Goal: Find specific page/section: Find specific page/section

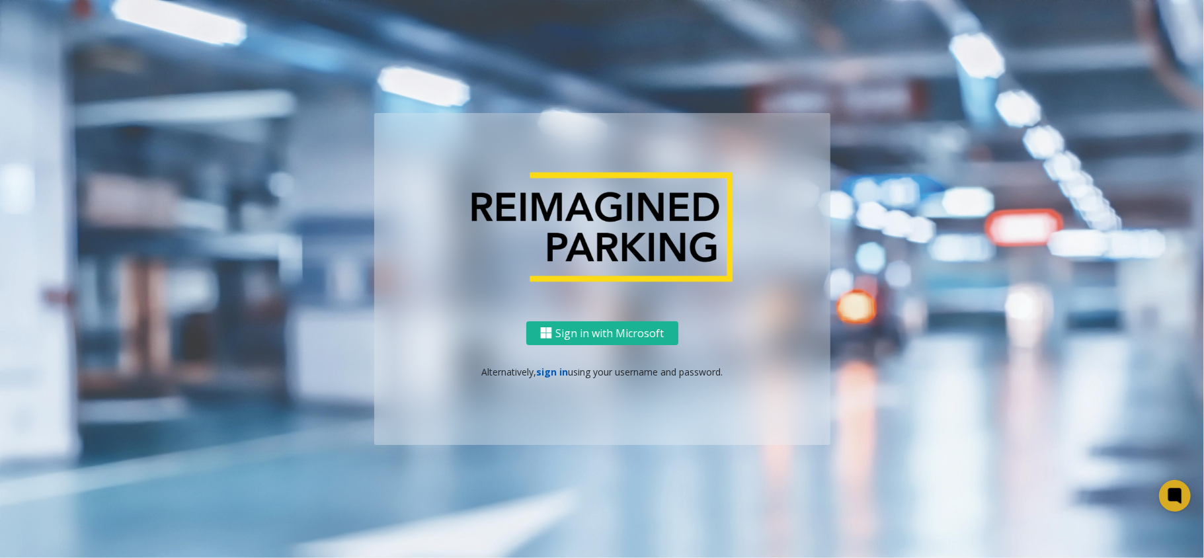
click at [542, 369] on link "sign in" at bounding box center [552, 372] width 32 height 13
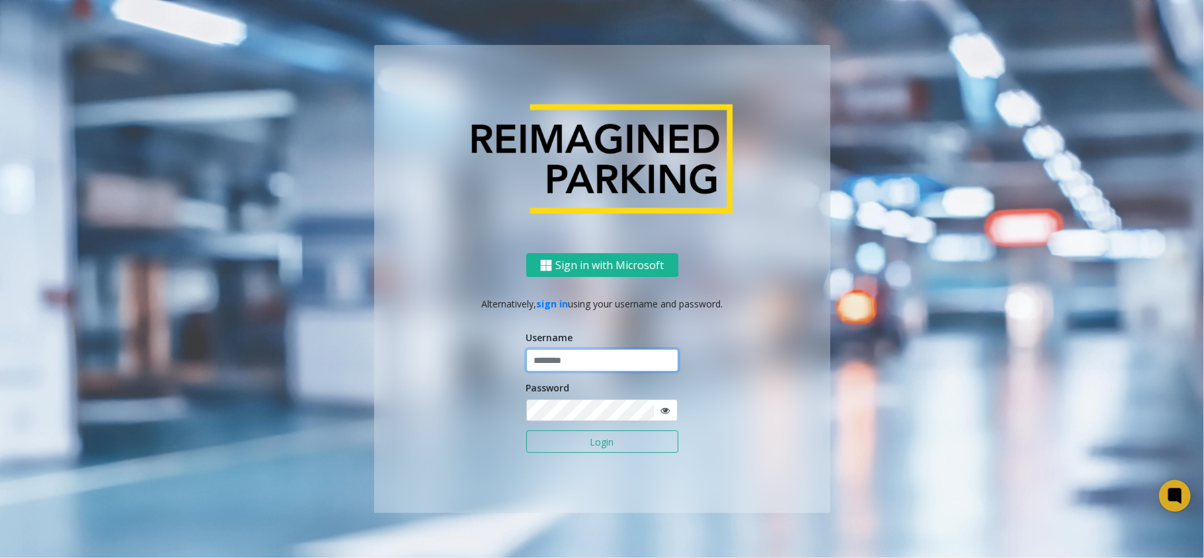
click at [575, 358] on input "text" at bounding box center [602, 360] width 152 height 22
type input "********"
click at [526, 431] on button "Login" at bounding box center [602, 442] width 152 height 22
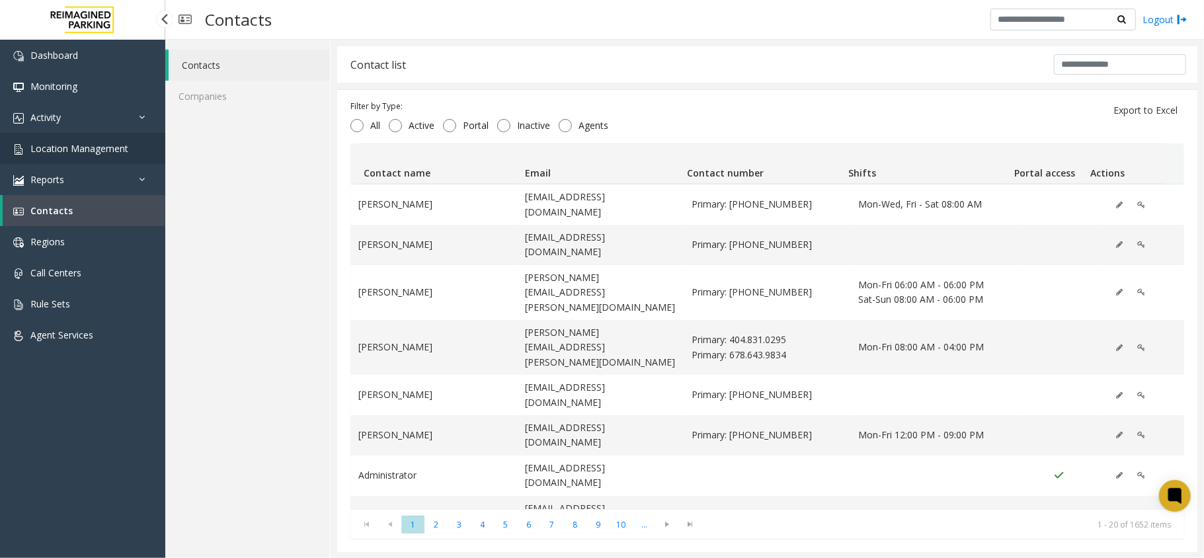
click at [135, 151] on link "Location Management" at bounding box center [82, 148] width 165 height 31
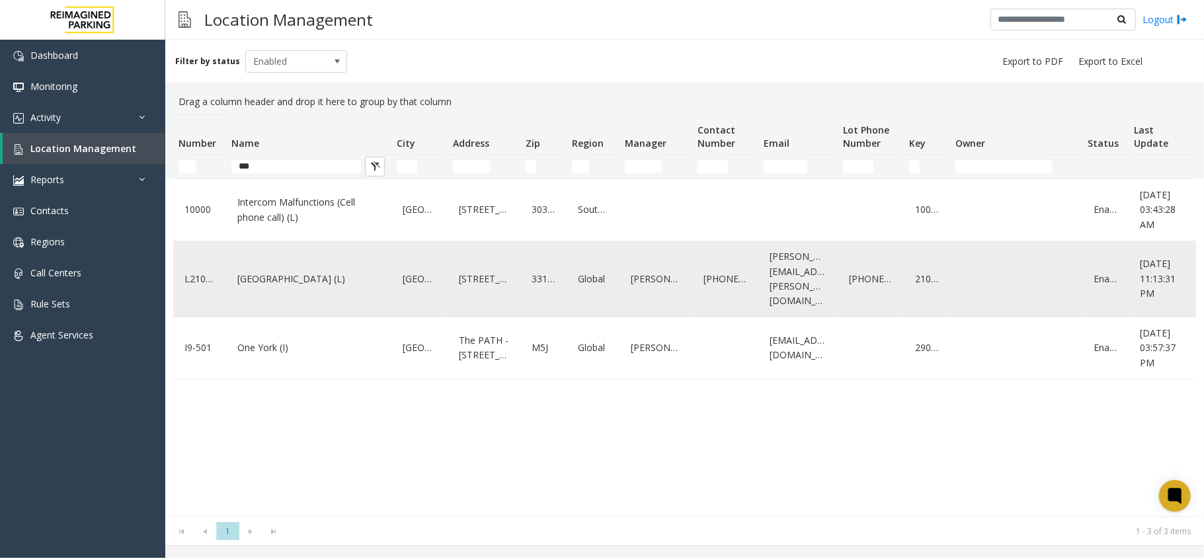
type input "***"
click at [282, 279] on link "One Biscayne Tower (L)" at bounding box center [308, 279] width 149 height 21
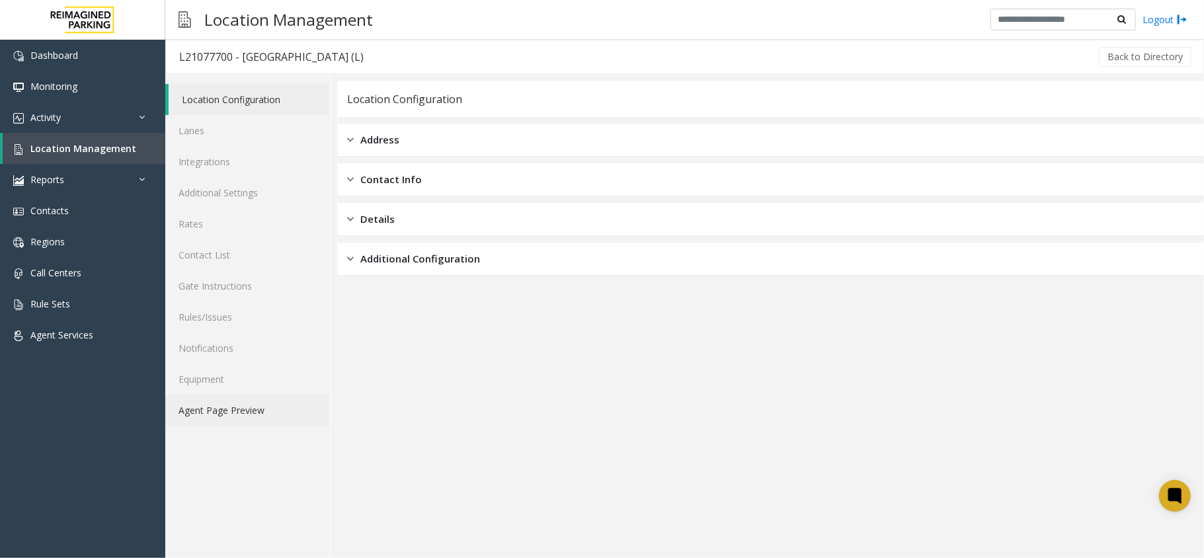
click at [245, 408] on link "Agent Page Preview" at bounding box center [247, 410] width 165 height 31
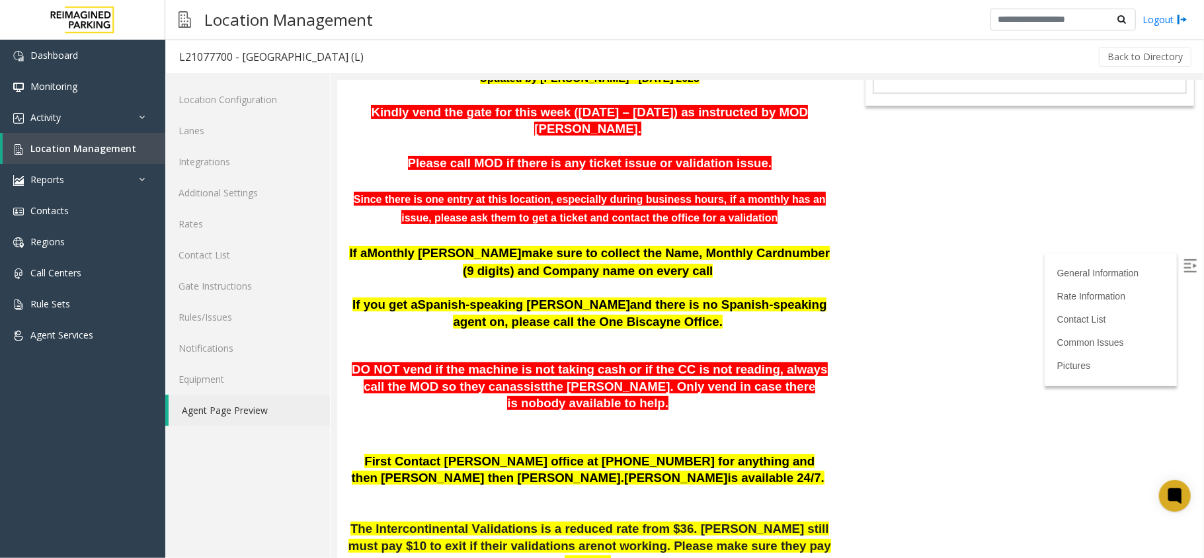
scroll to position [88, 0]
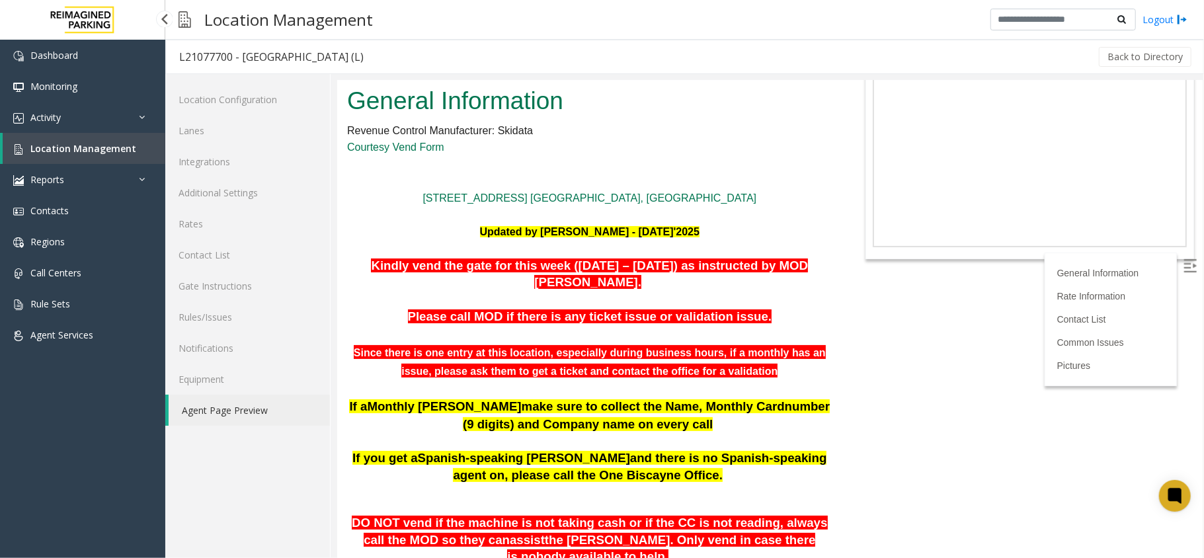
click at [94, 149] on span "Location Management" at bounding box center [83, 148] width 106 height 13
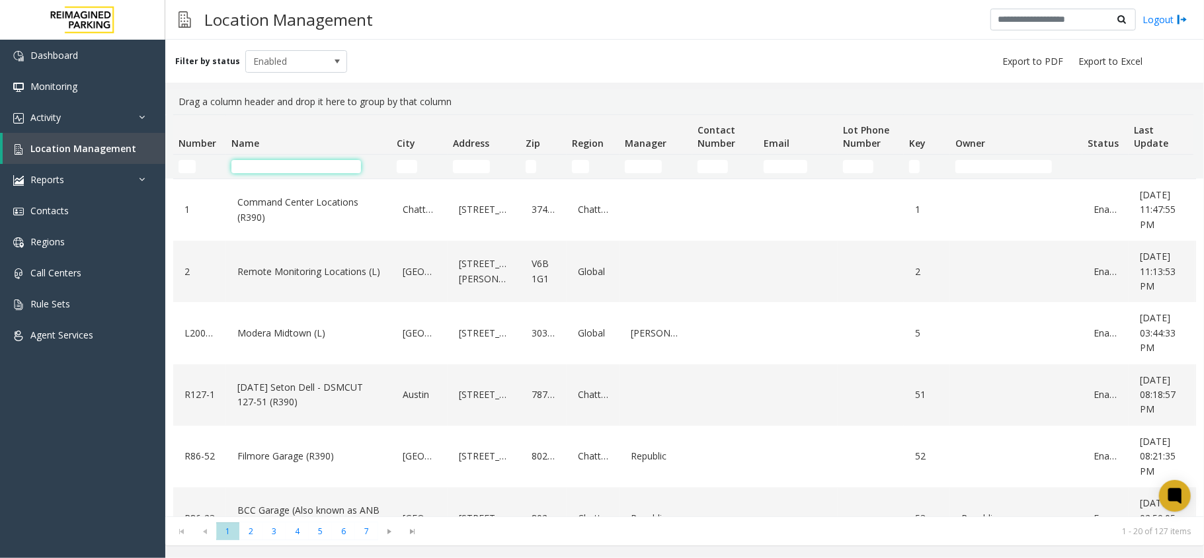
click at [321, 169] on input "Name Filter" at bounding box center [296, 166] width 130 height 13
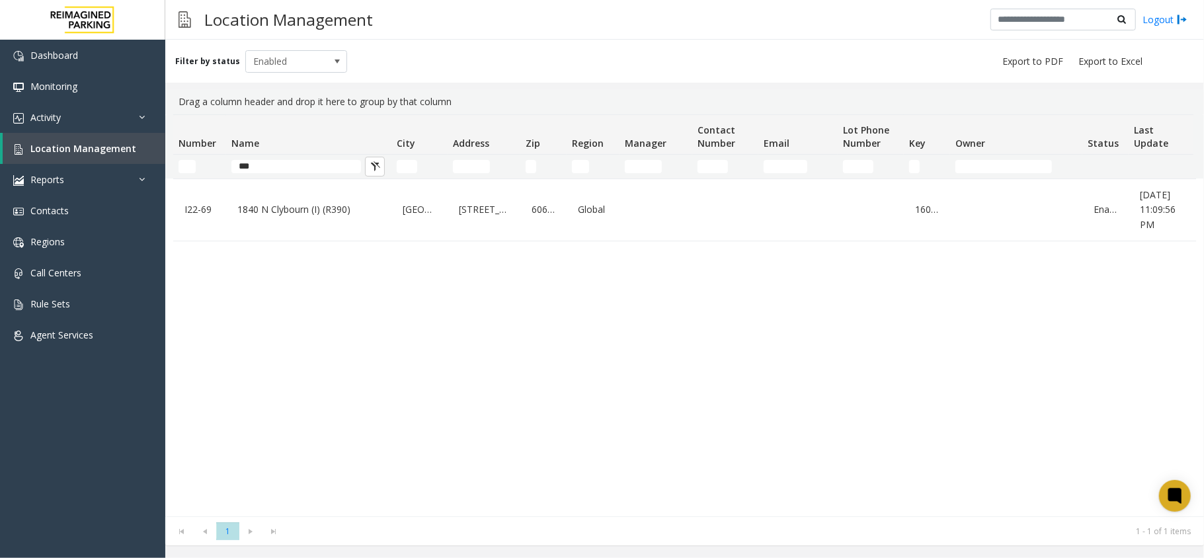
type input "***"
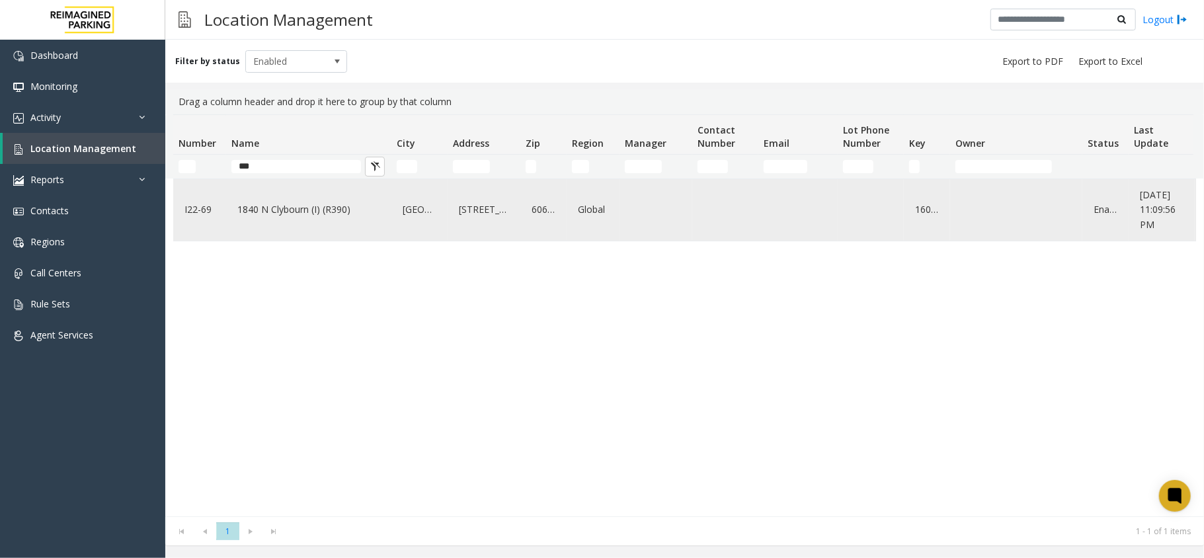
click at [274, 210] on link "1840 N Clybourn (I) (R390)" at bounding box center [308, 209] width 149 height 21
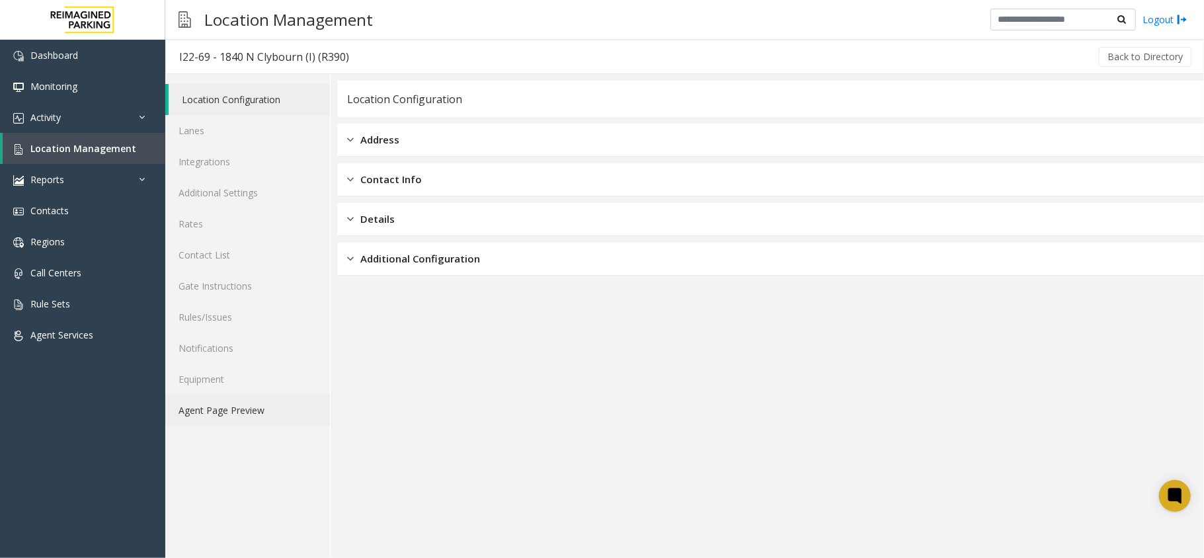
click at [259, 422] on link "Agent Page Preview" at bounding box center [247, 410] width 165 height 31
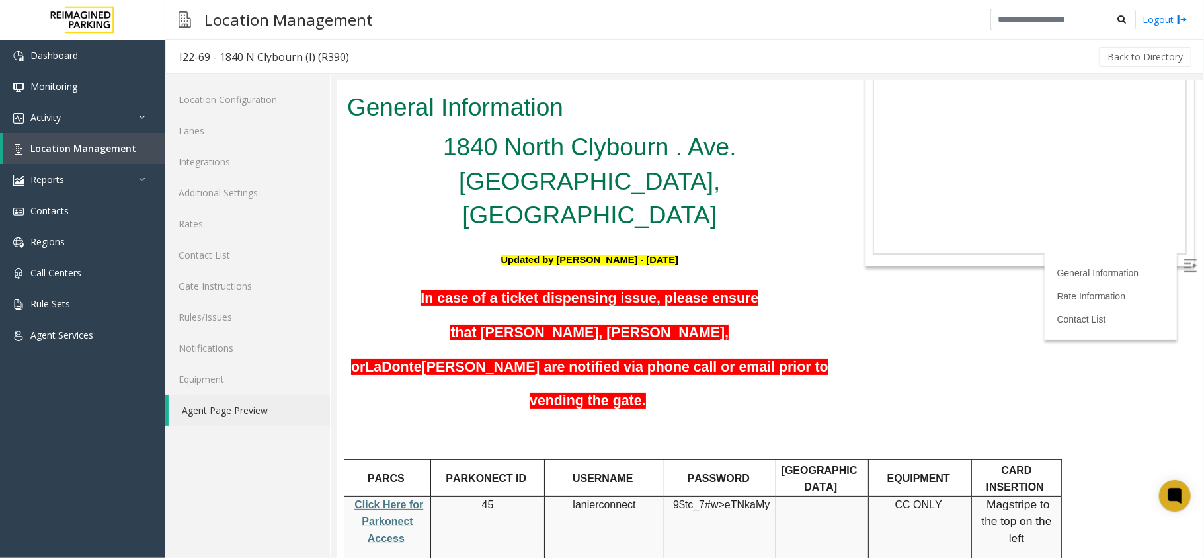
scroll to position [9, 0]
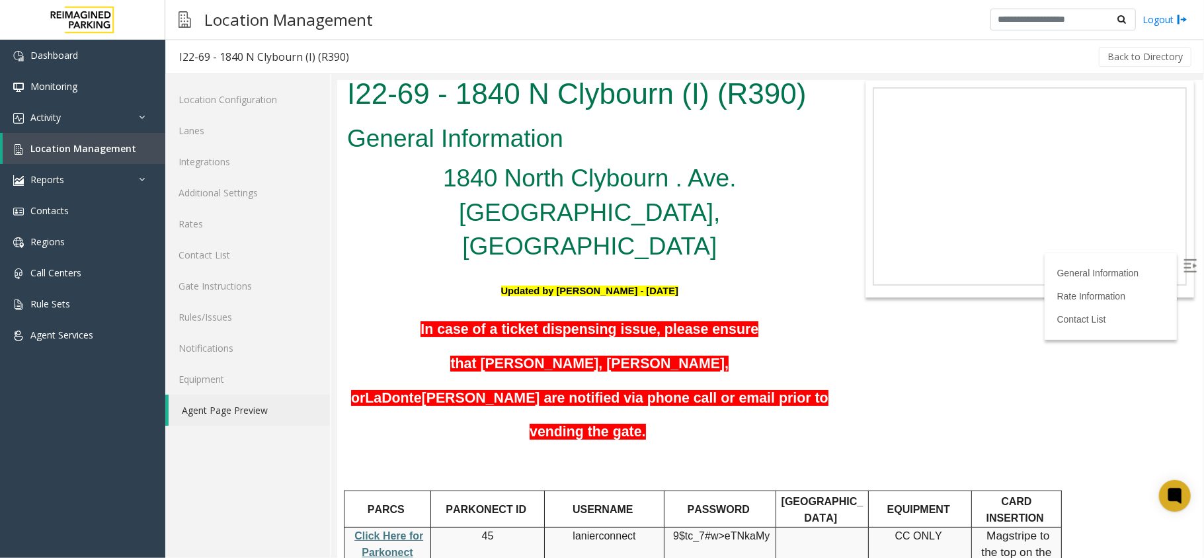
click at [395, 530] on span "Click Here for Parkonect Access" at bounding box center [388, 552] width 69 height 45
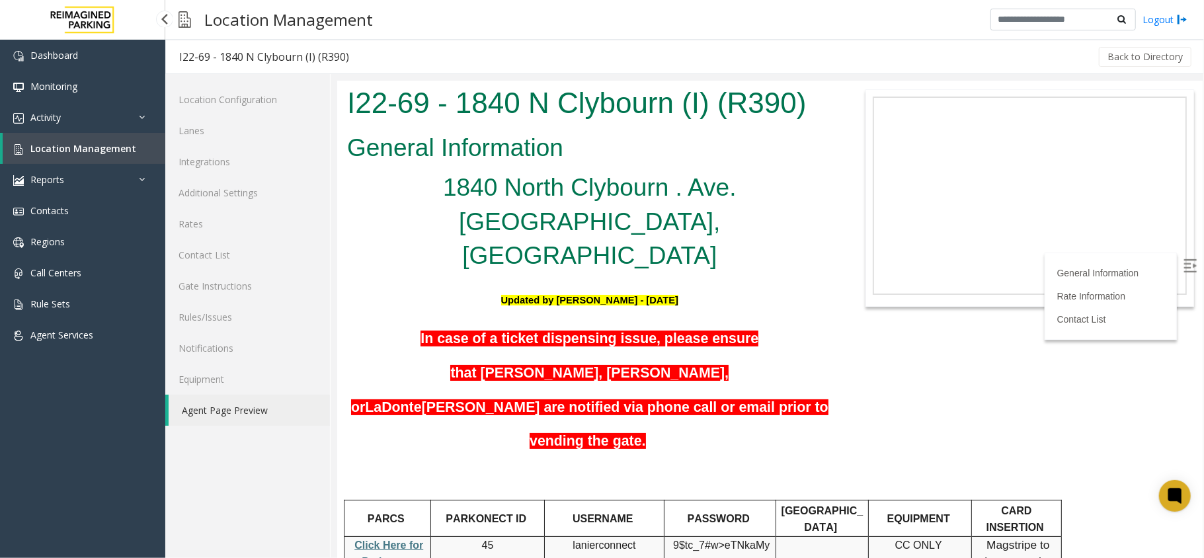
click at [151, 141] on link "Location Management" at bounding box center [84, 148] width 163 height 31
